Goal: Complete application form

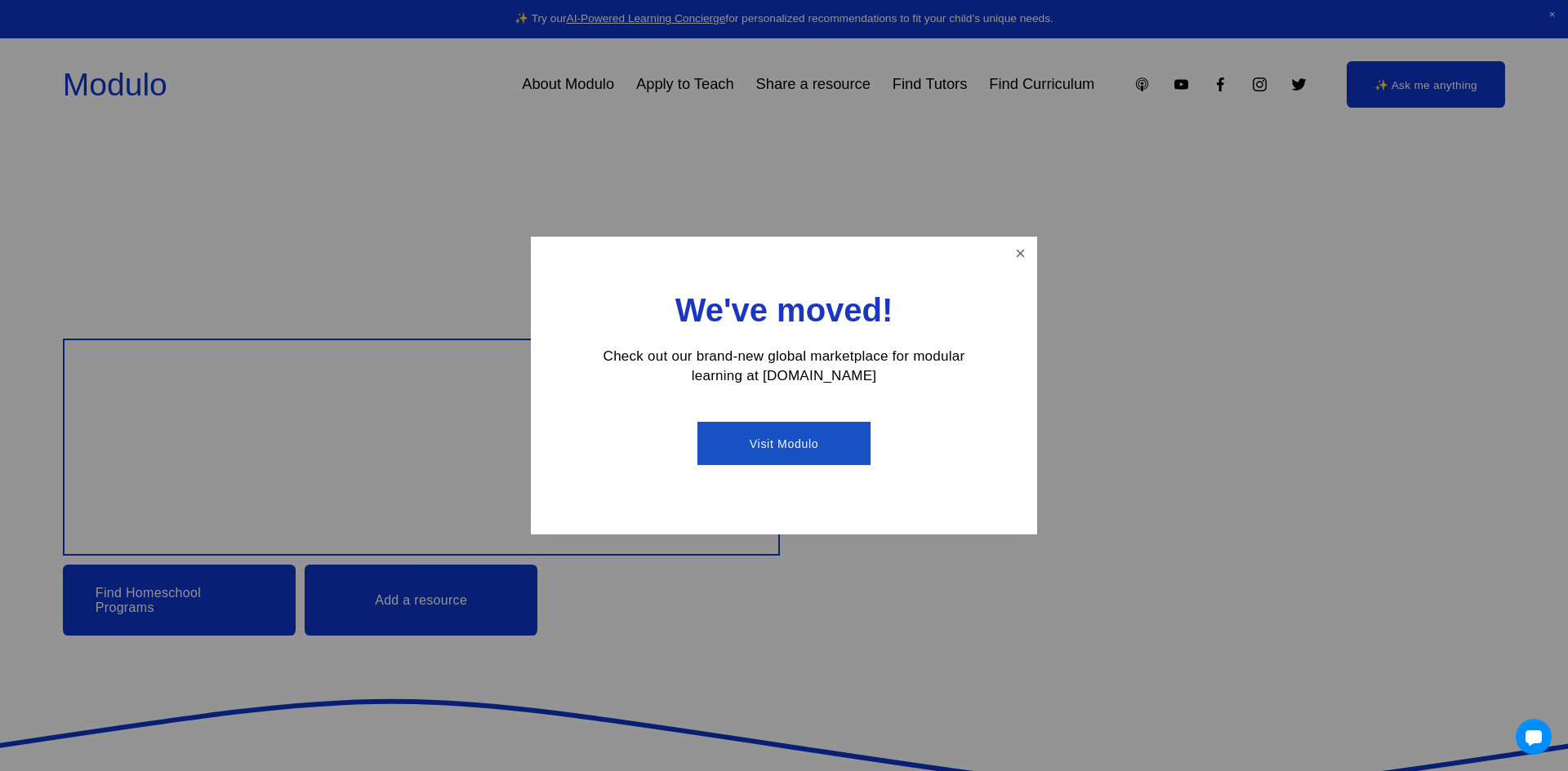
click at [790, 436] on link "Visit Modulo" at bounding box center [783, 443] width 173 height 43
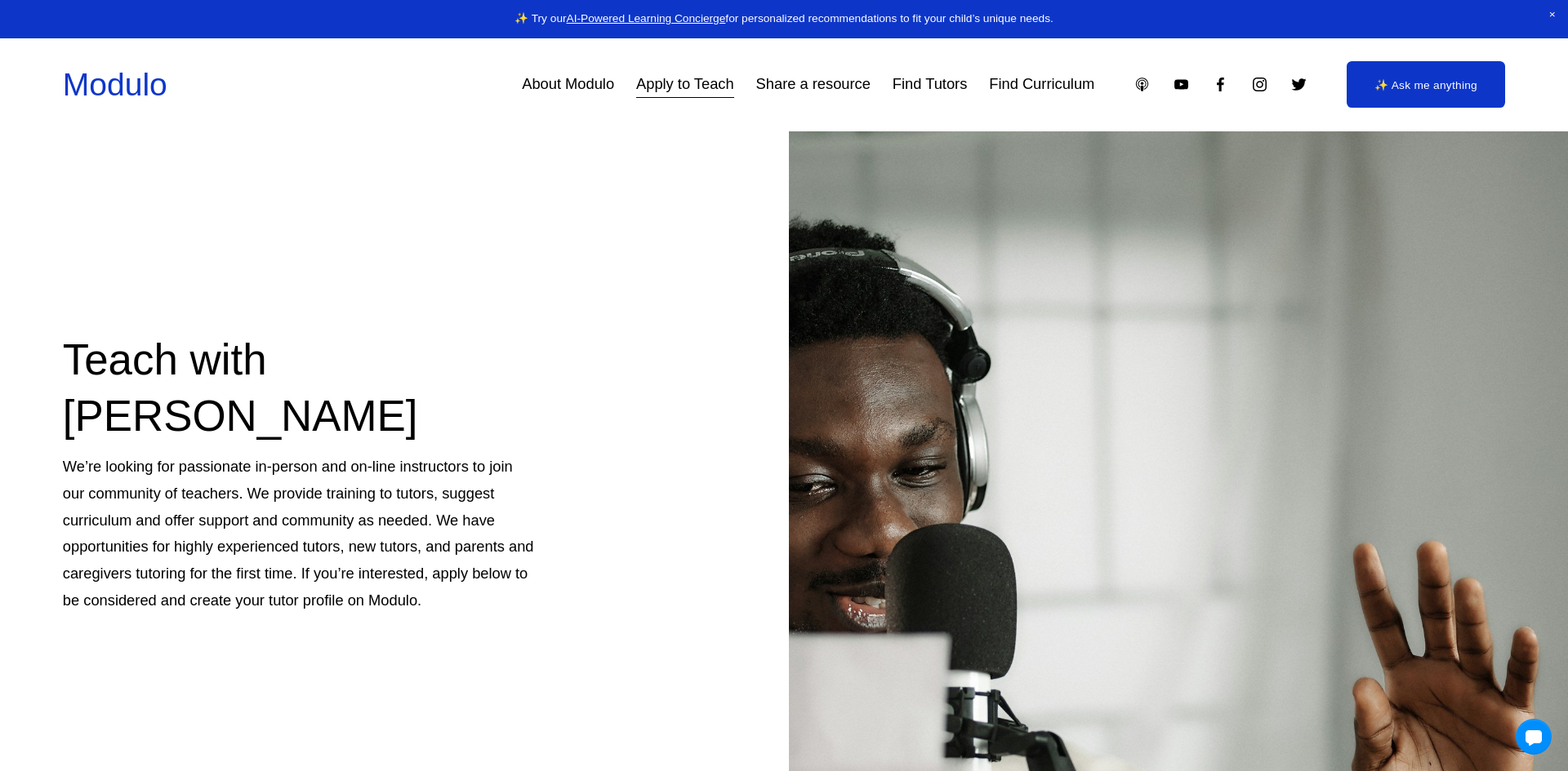
click at [674, 82] on link "Apply to Teach" at bounding box center [686, 86] width 98 height 30
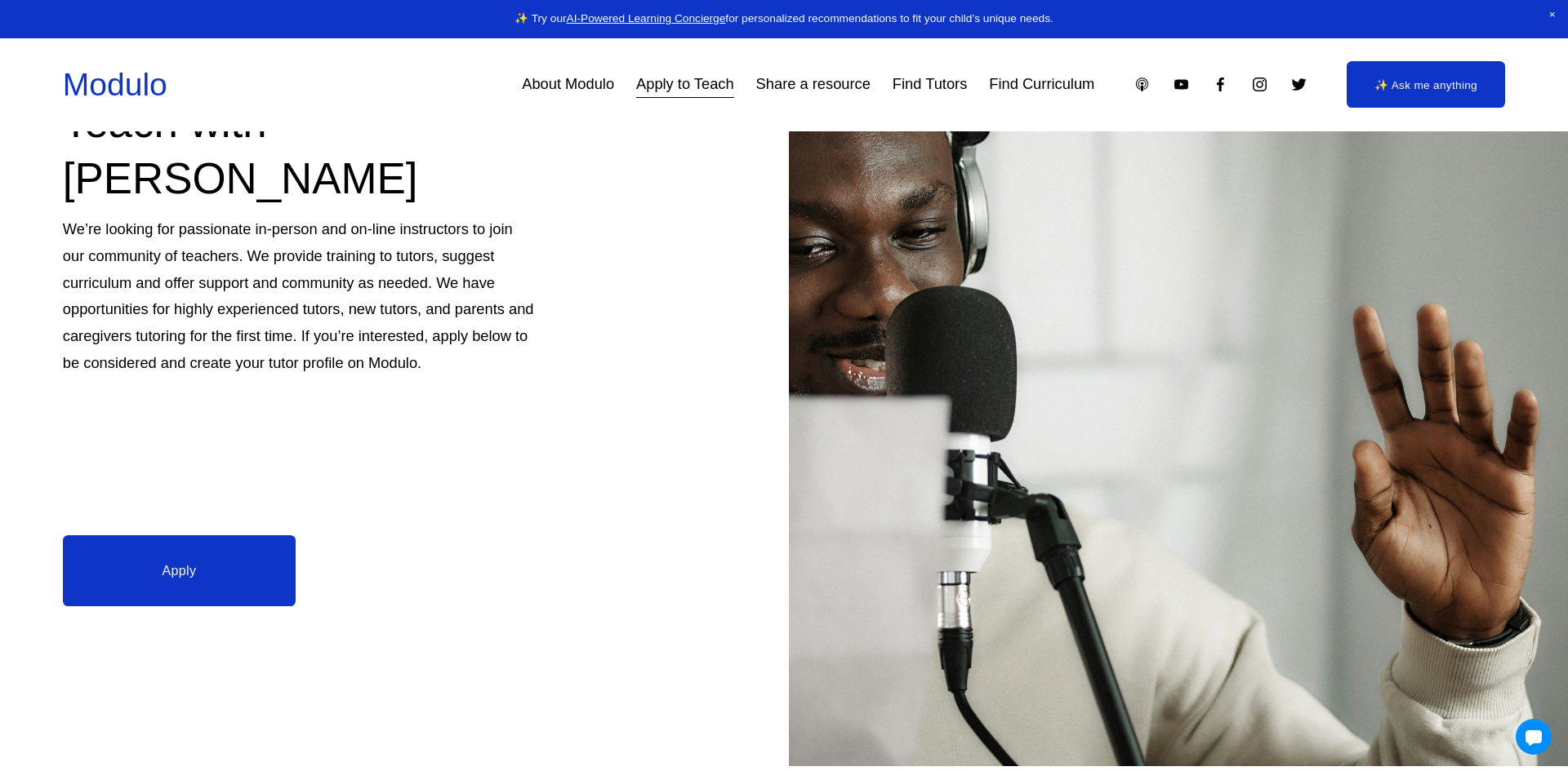
scroll to position [277, 0]
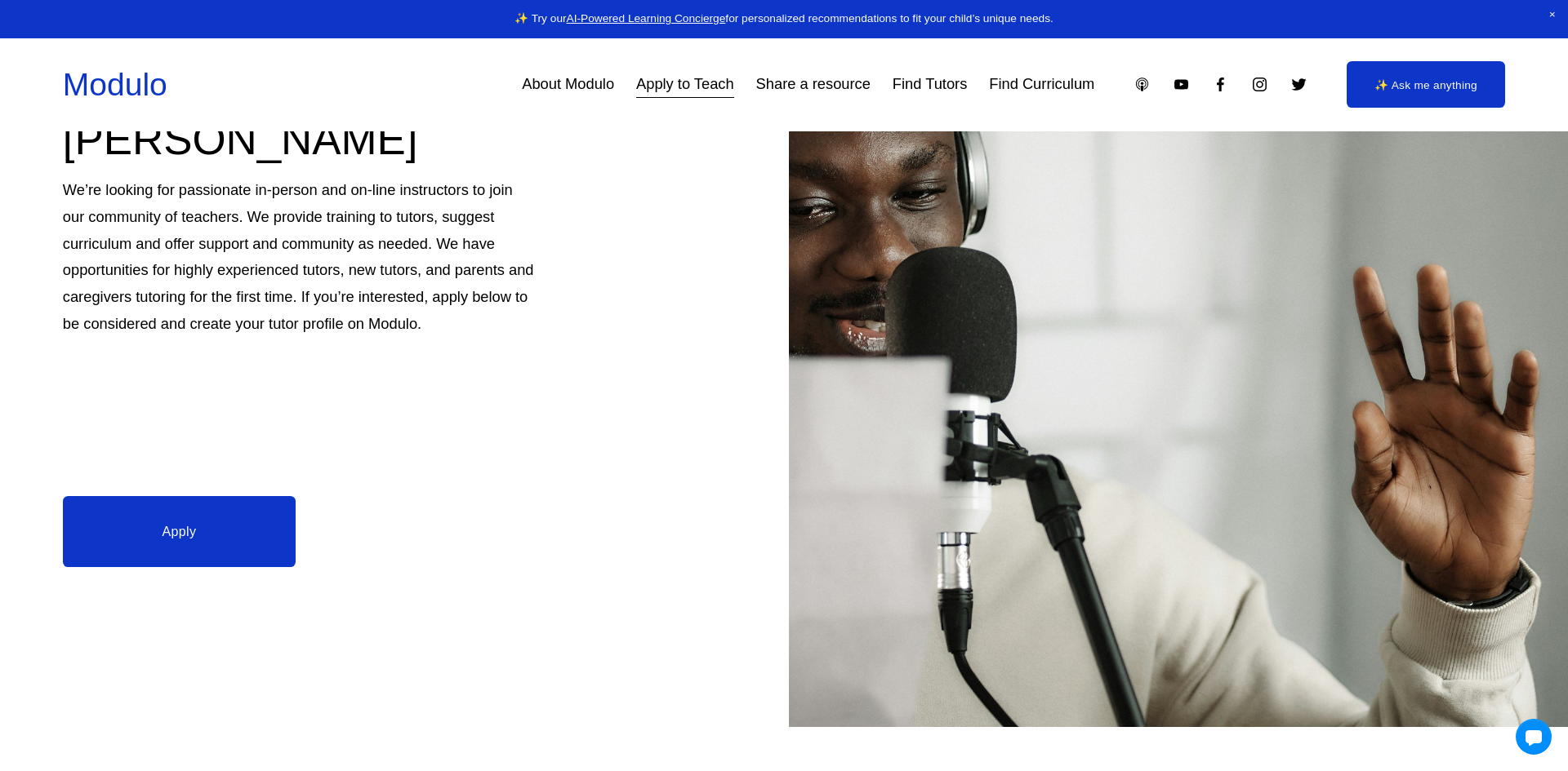
click at [135, 529] on link "Apply" at bounding box center [179, 531] width 232 height 71
